Goal: Complete application form

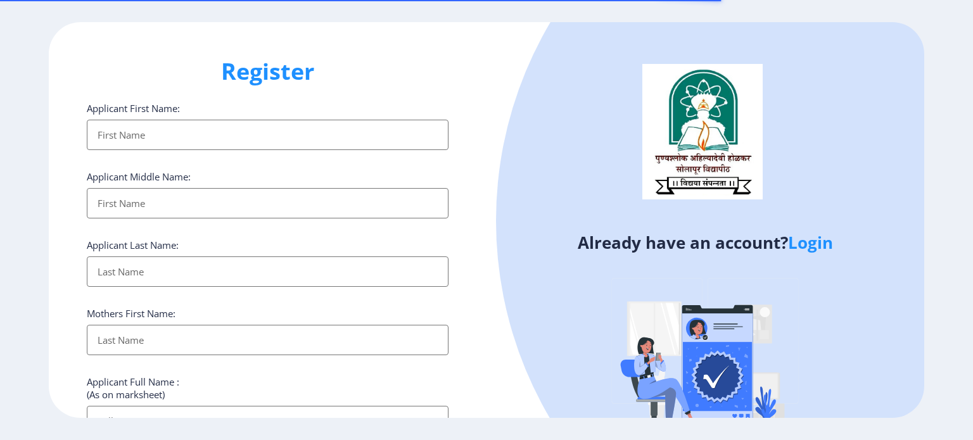
select select
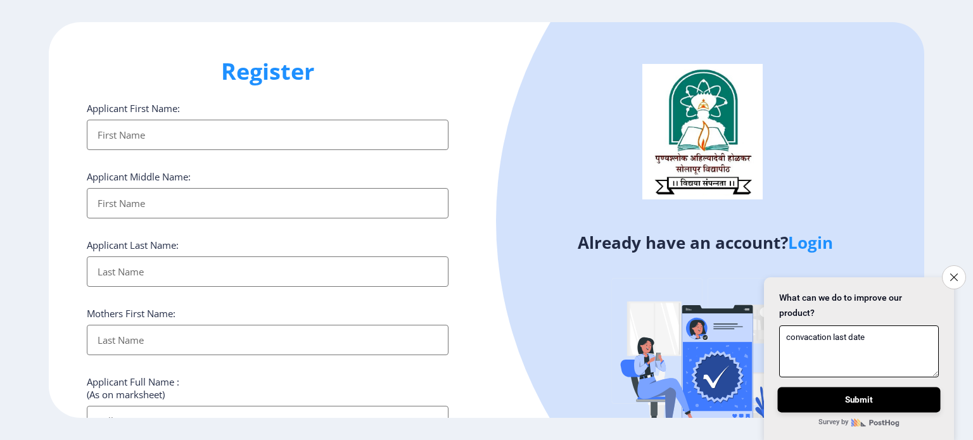
type textarea "convacation last date"
click at [862, 400] on button "Submit" at bounding box center [858, 399] width 163 height 25
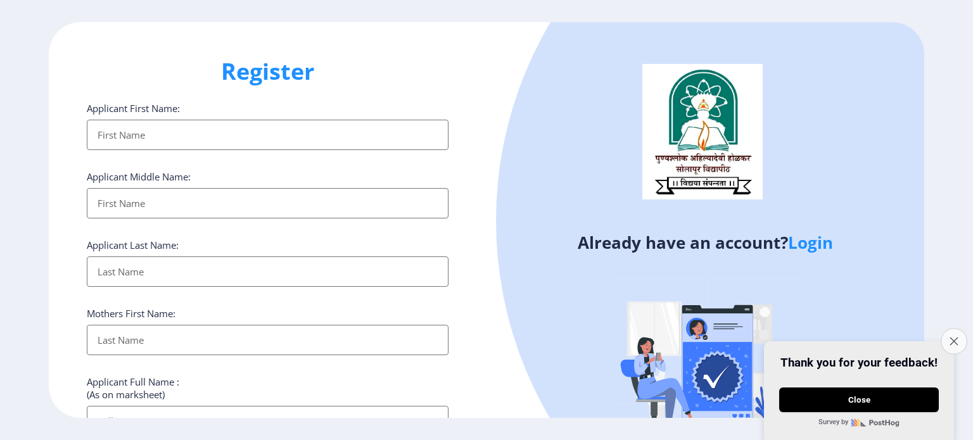
click at [950, 329] on button "Close survey" at bounding box center [953, 342] width 27 height 27
